Goal: Book appointment/travel/reservation

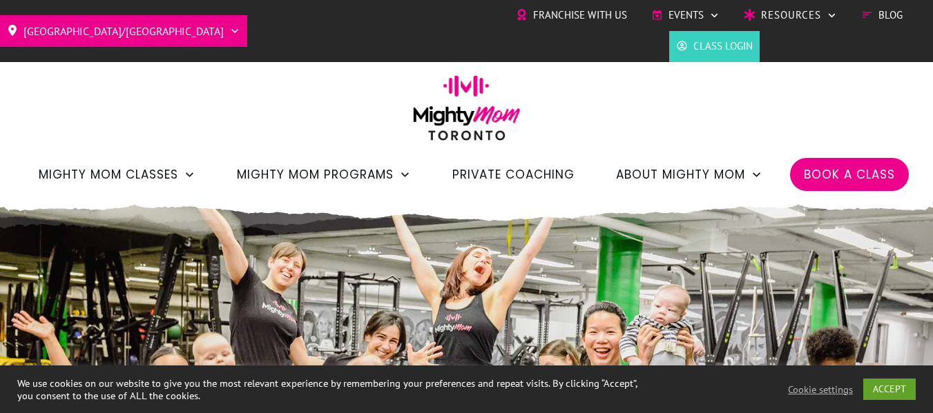
click at [828, 175] on span "Book a Class" at bounding box center [848, 174] width 91 height 23
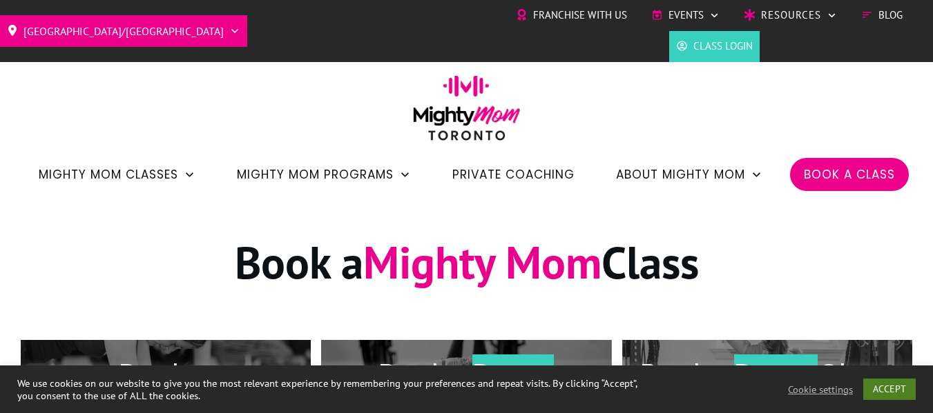
click at [892, 386] on link "ACCEPT" at bounding box center [889, 389] width 52 height 21
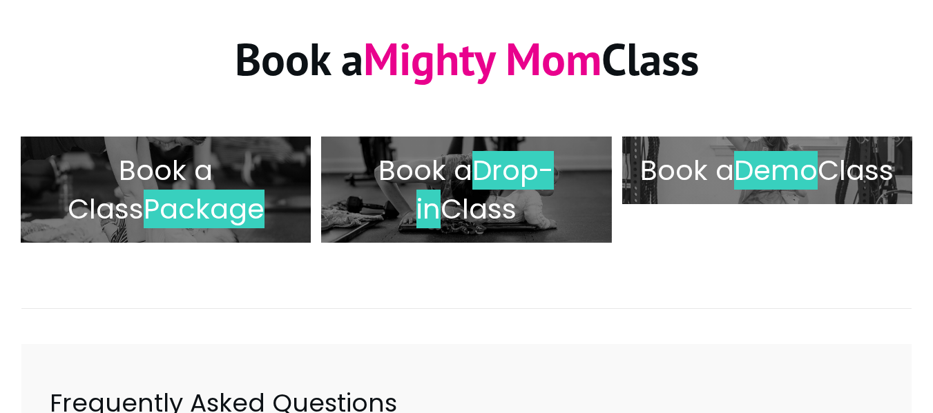
scroll to position [206, 0]
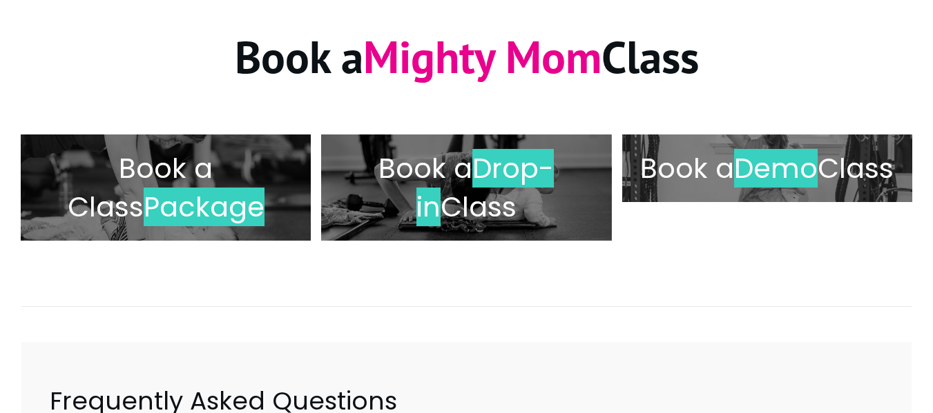
click at [817, 188] on span "Class" at bounding box center [855, 168] width 76 height 39
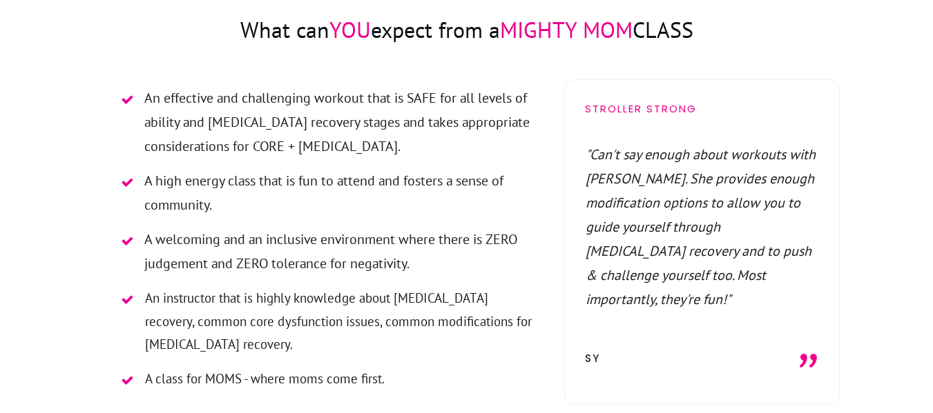
scroll to position [2977, 0]
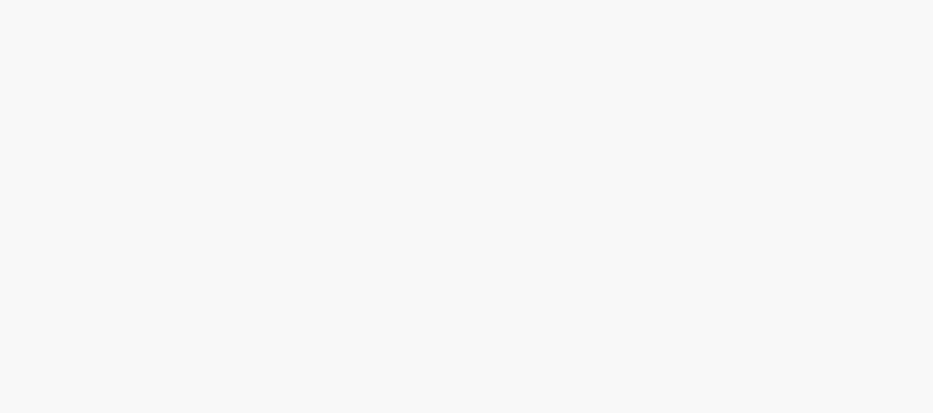
scroll to position [1502, 0]
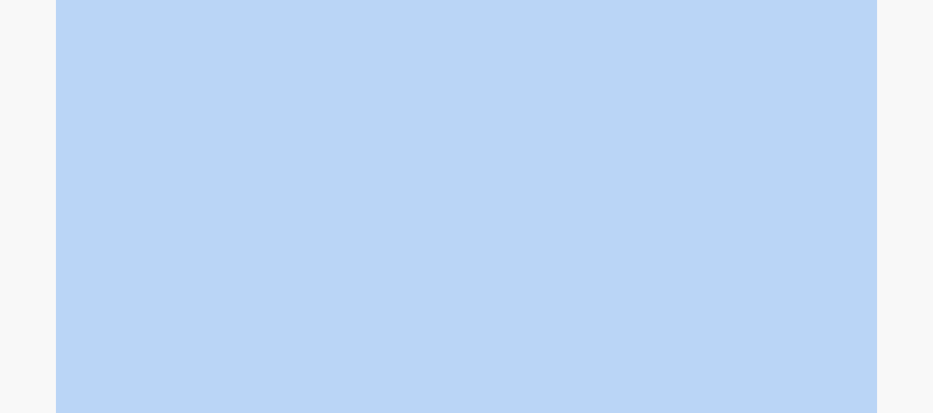
drag, startPoint x: 932, startPoint y: 164, endPoint x: 938, endPoint y: 186, distance: 23.6
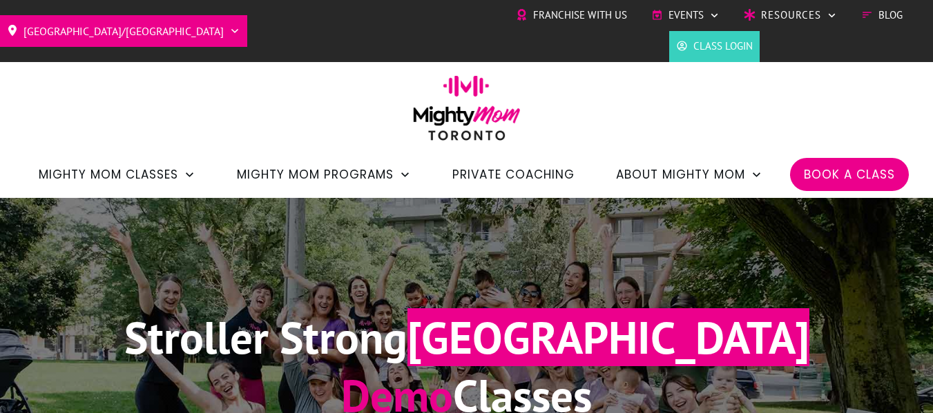
scroll to position [128, 0]
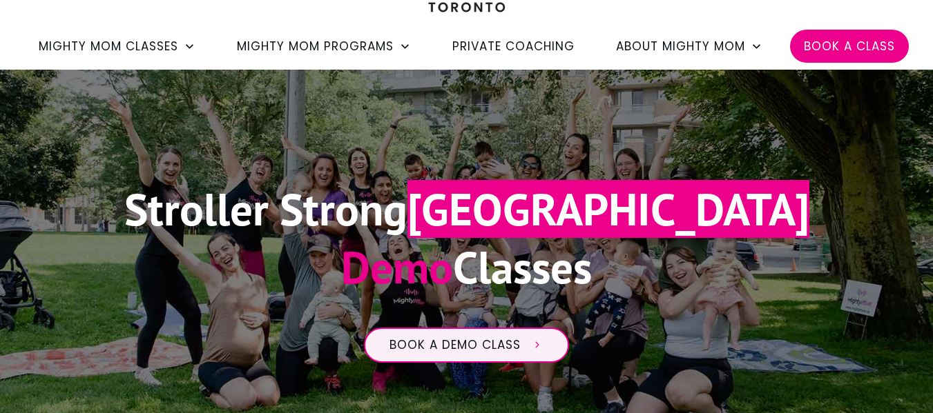
click at [853, 48] on span "Book a Class" at bounding box center [848, 46] width 91 height 23
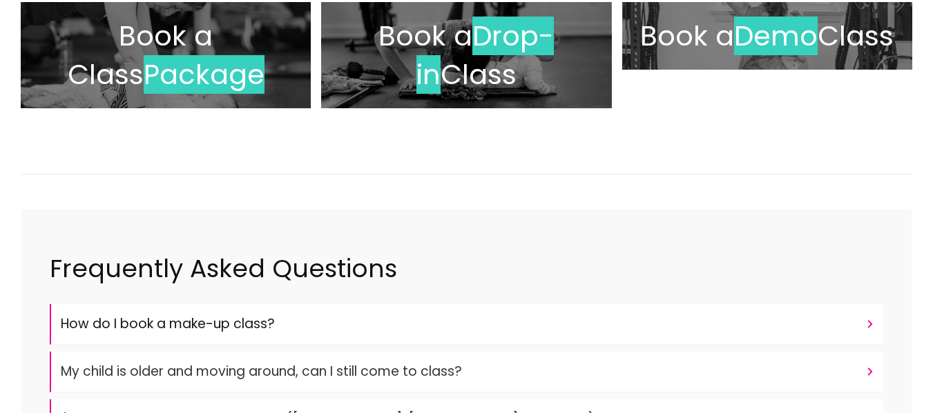
scroll to position [335, 0]
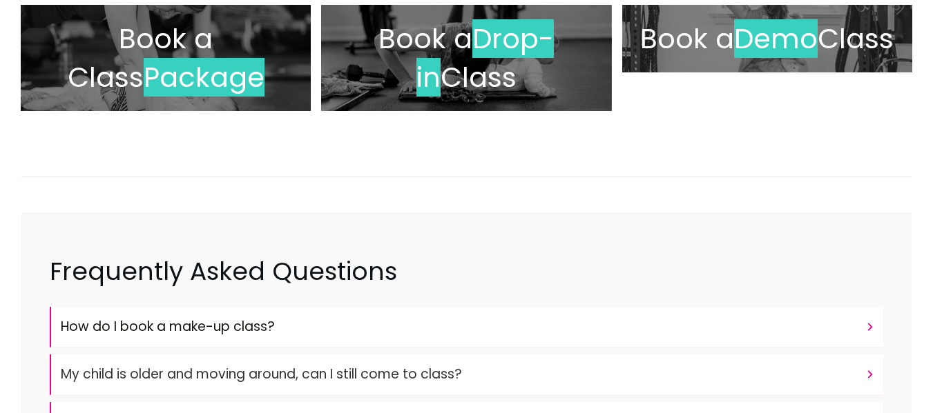
click at [213, 51] on span "Book a Class" at bounding box center [141, 57] width 146 height 77
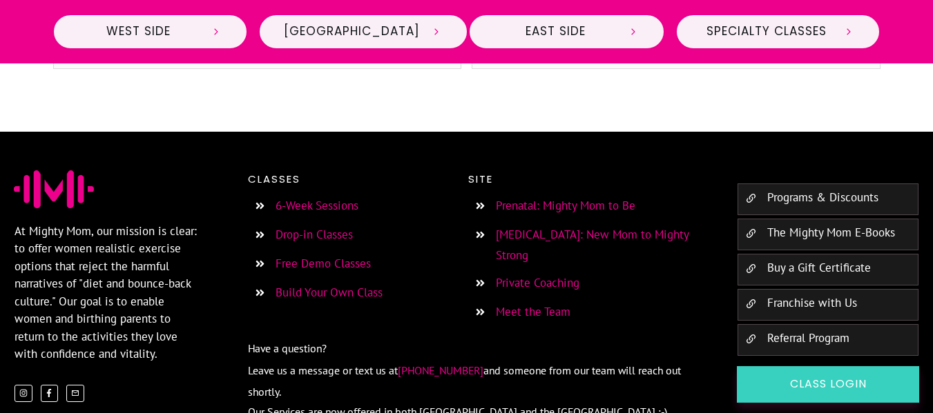
scroll to position [4076, 0]
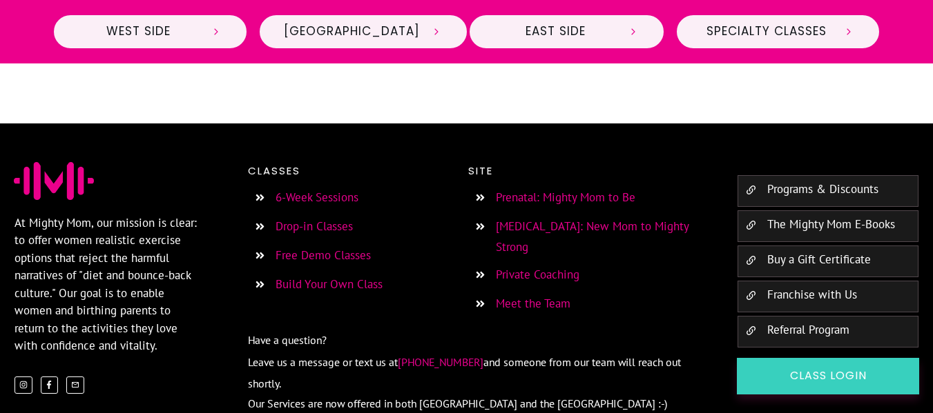
click at [309, 219] on link "Drop-in Classes" at bounding box center [313, 226] width 77 height 15
